Goal: Navigation & Orientation: Go to known website

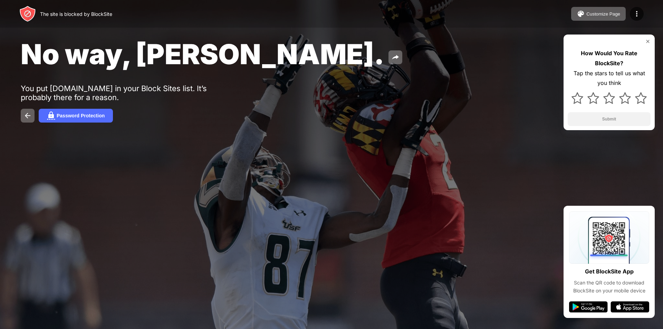
click at [649, 38] on div "How Would You Rate BlockSite? Tap the stars to tell us what you think Submit" at bounding box center [609, 83] width 91 height 96
